Goal: Transaction & Acquisition: Purchase product/service

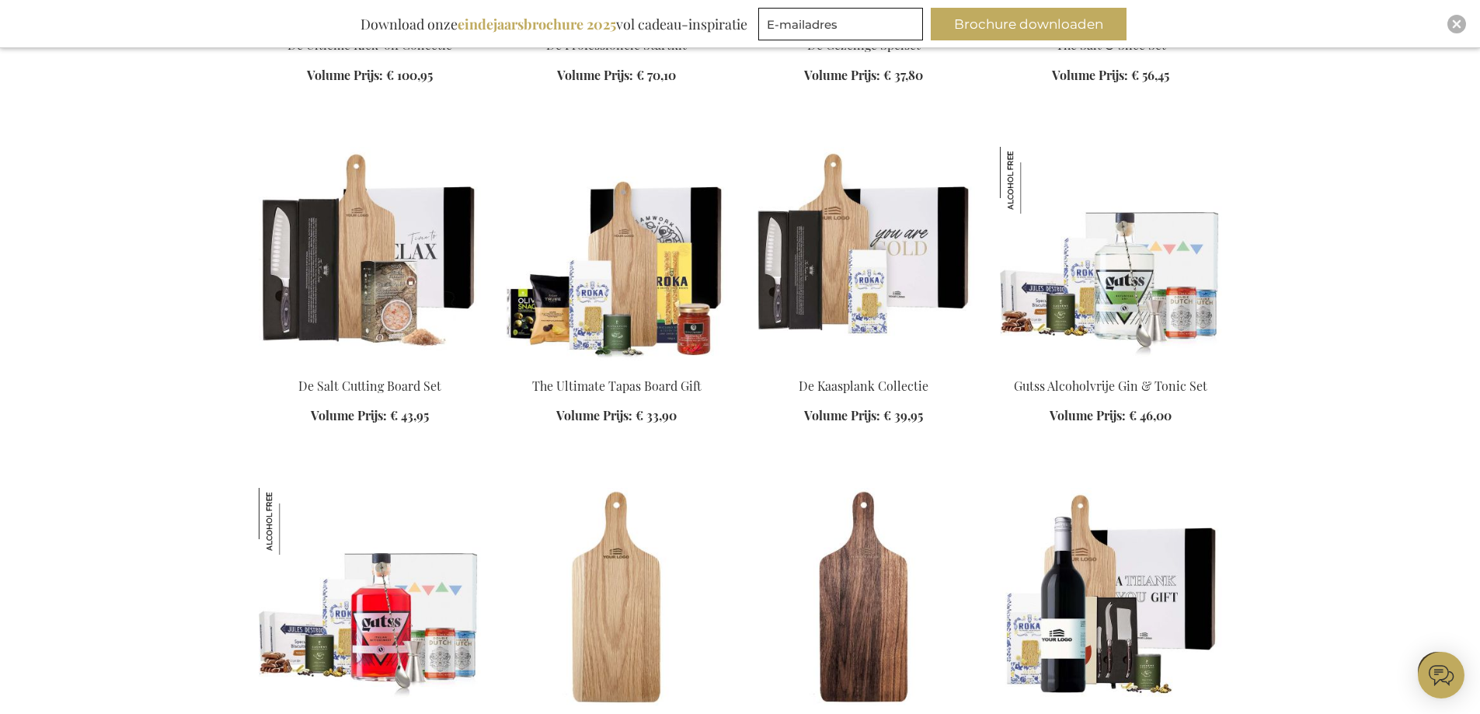
scroll to position [1865, 0]
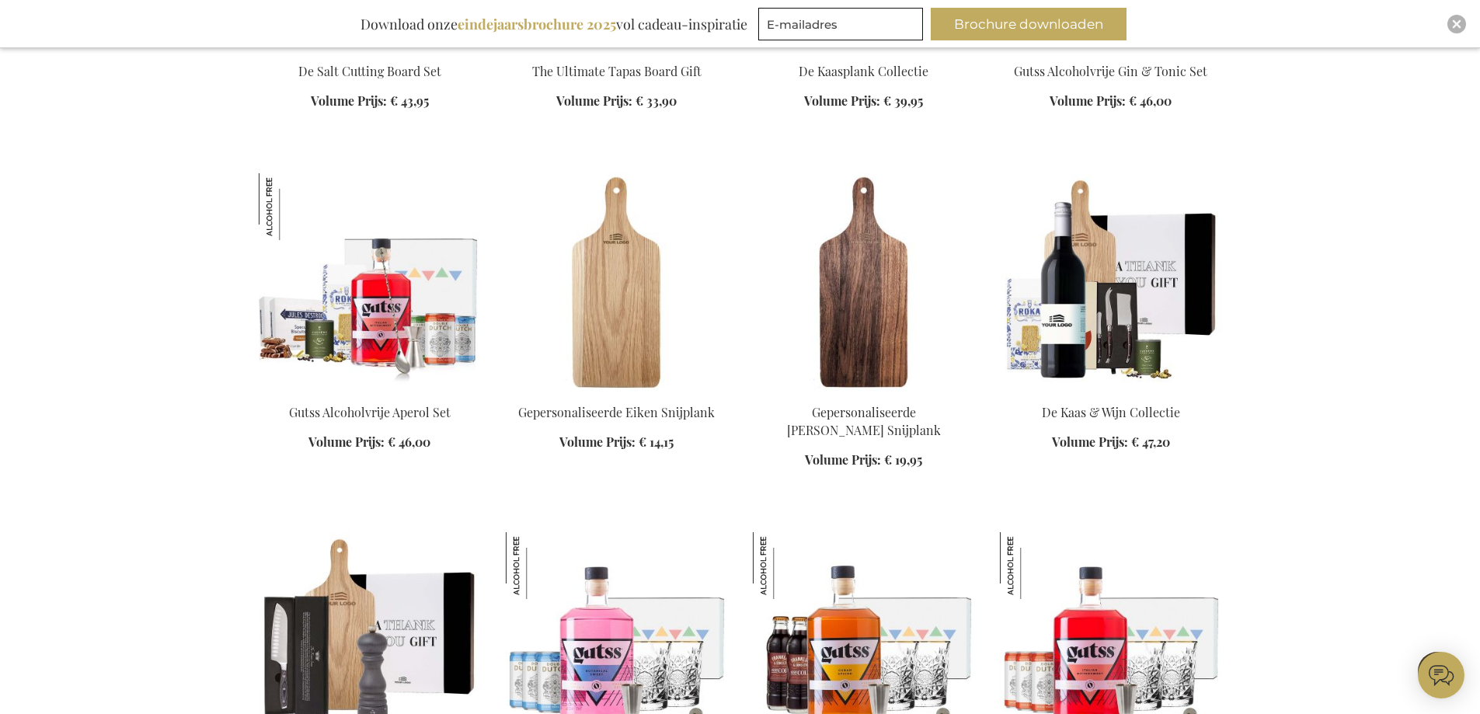
scroll to position [2175, 0]
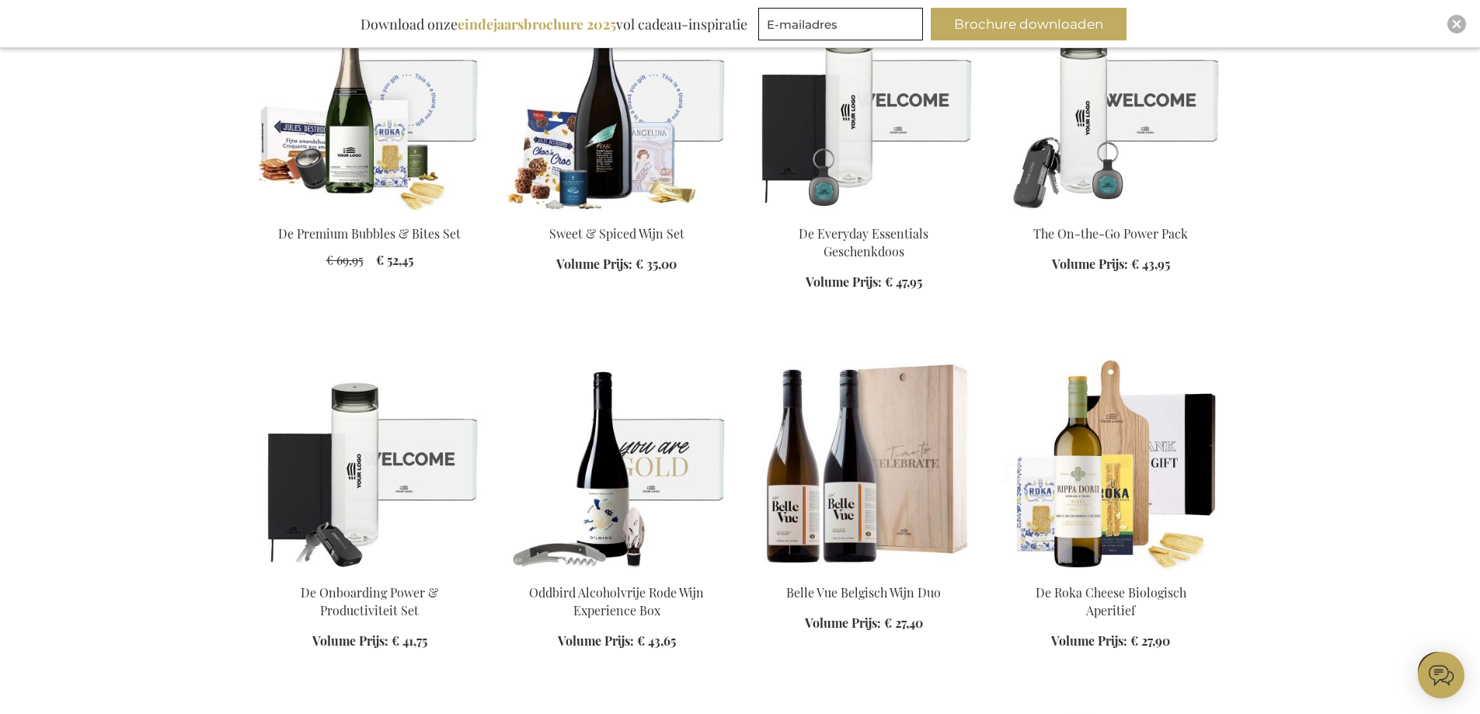
scroll to position [777, 0]
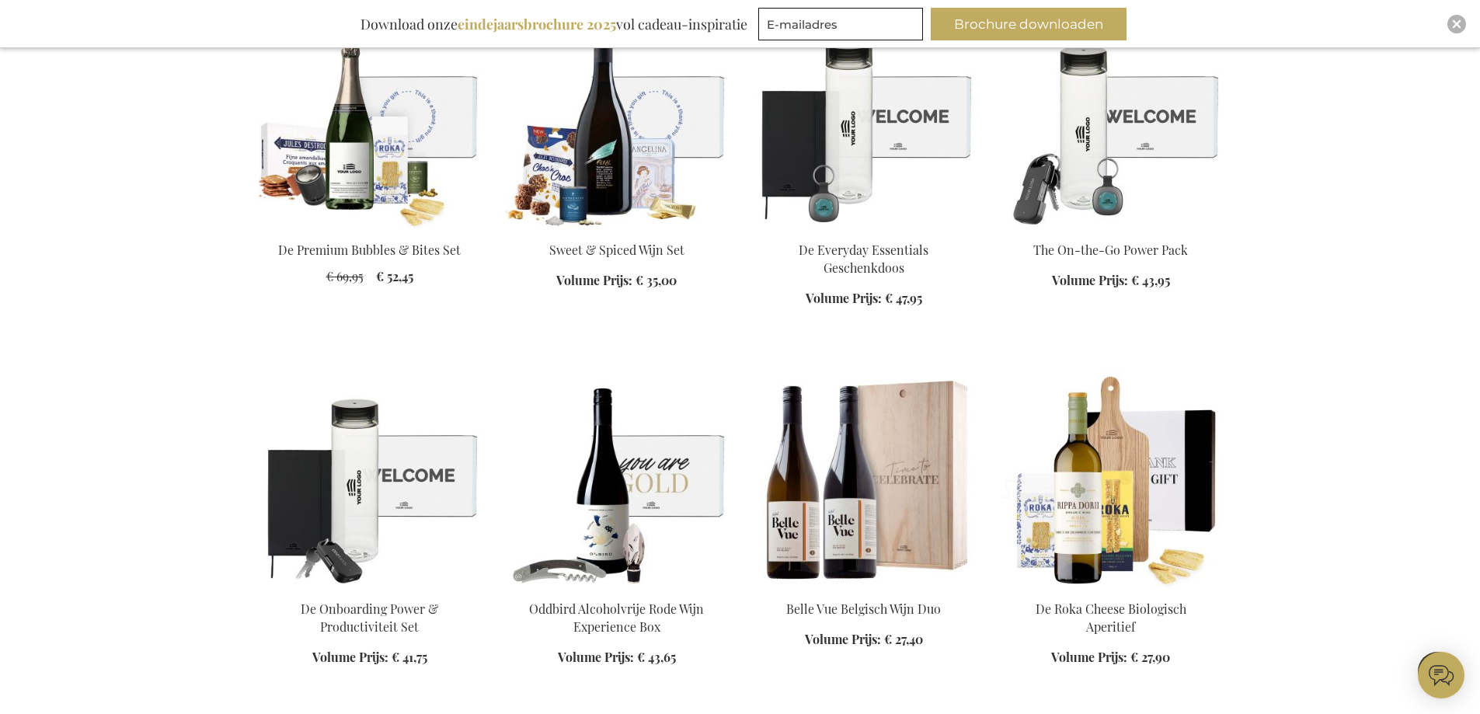
click at [849, 541] on img at bounding box center [864, 479] width 222 height 218
